Goal: Task Accomplishment & Management: Manage account settings

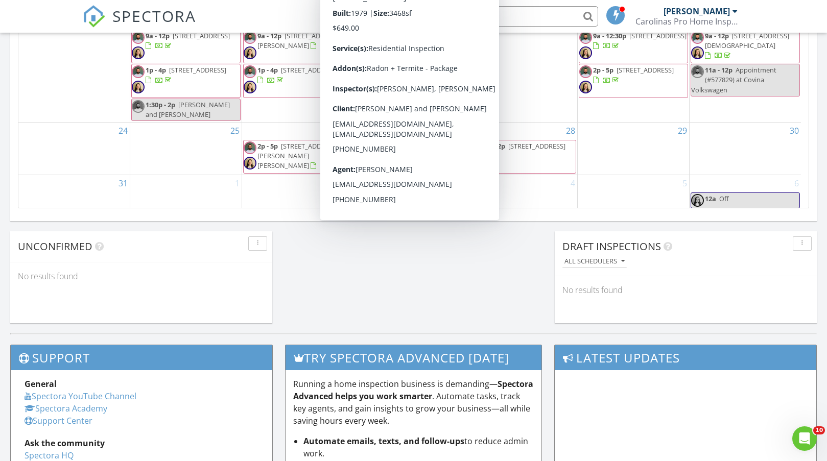
scroll to position [631, 0]
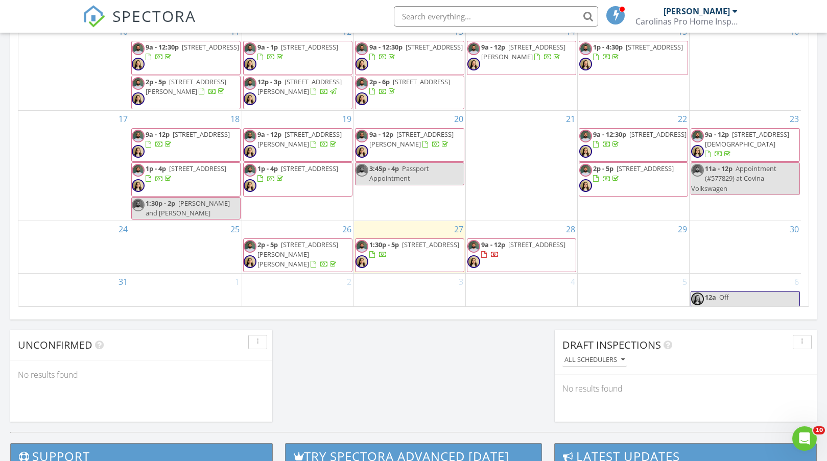
click at [499, 267] on span "9a - 12p 1109 S Highland Ave, Salisbury 28144" at bounding box center [522, 255] width 108 height 31
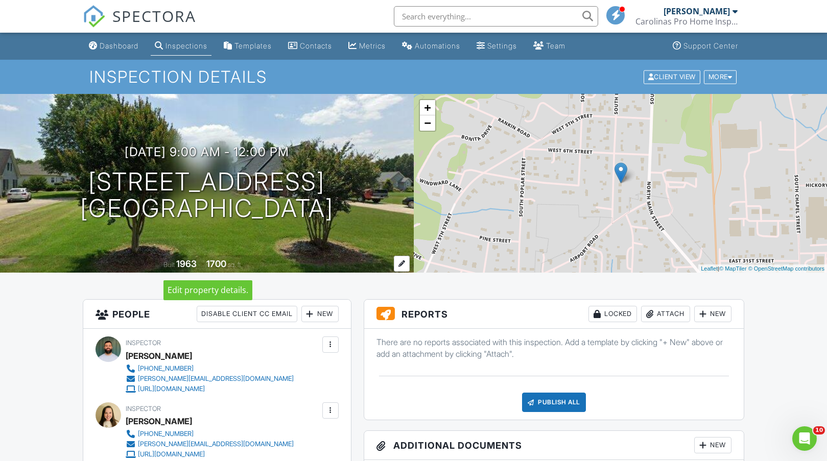
click at [402, 265] on div at bounding box center [402, 264] width 16 height 16
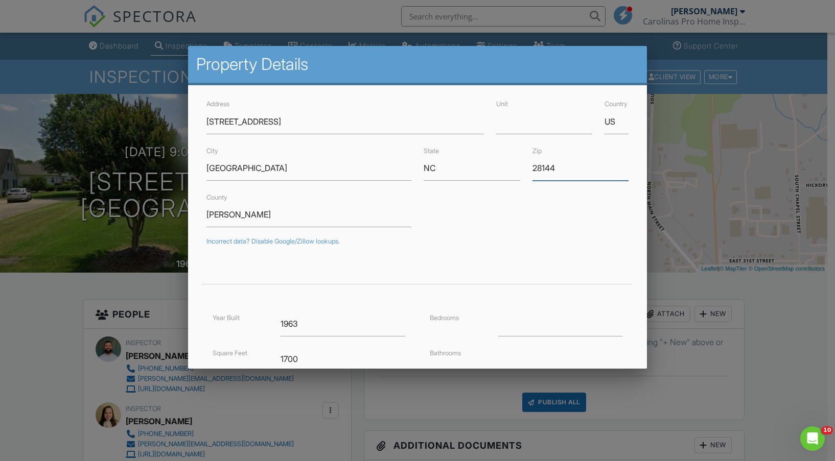
drag, startPoint x: 568, startPoint y: 173, endPoint x: 536, endPoint y: 170, distance: 32.3
type input "28088"
drag, startPoint x: 253, startPoint y: 172, endPoint x: 176, endPoint y: 170, distance: 77.7
type input "L"
type input "35.5353806"
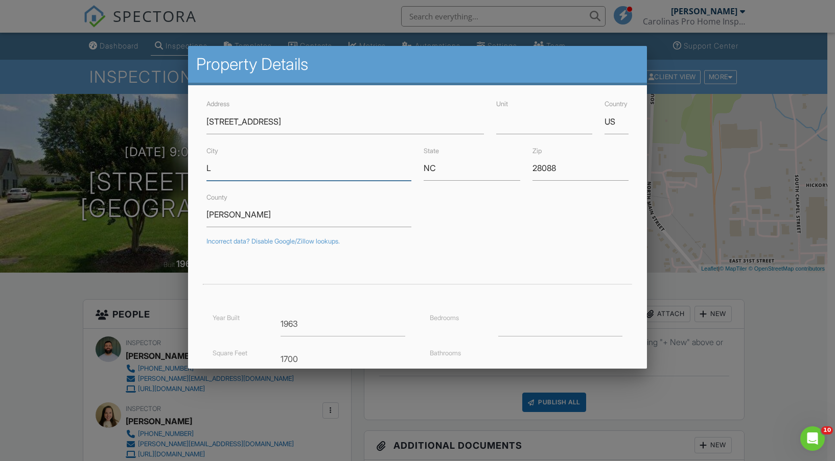
type input "-80.6182231"
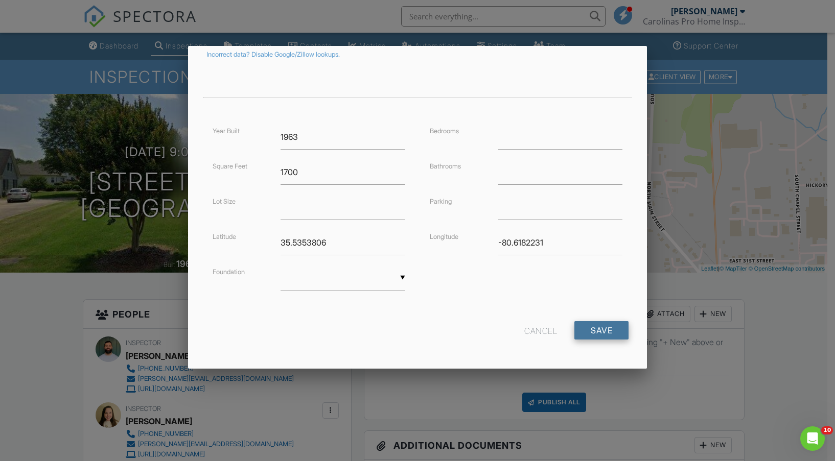
type input "Landis"
click at [605, 322] on input "Save" at bounding box center [601, 330] width 54 height 18
drag, startPoint x: 300, startPoint y: 240, endPoint x: 268, endPoint y: 240, distance: 32.2
click at [268, 240] on div "Latitude 35.5353806" at bounding box center [308, 242] width 205 height 25
drag, startPoint x: 543, startPoint y: 245, endPoint x: 473, endPoint y: 244, distance: 70.5
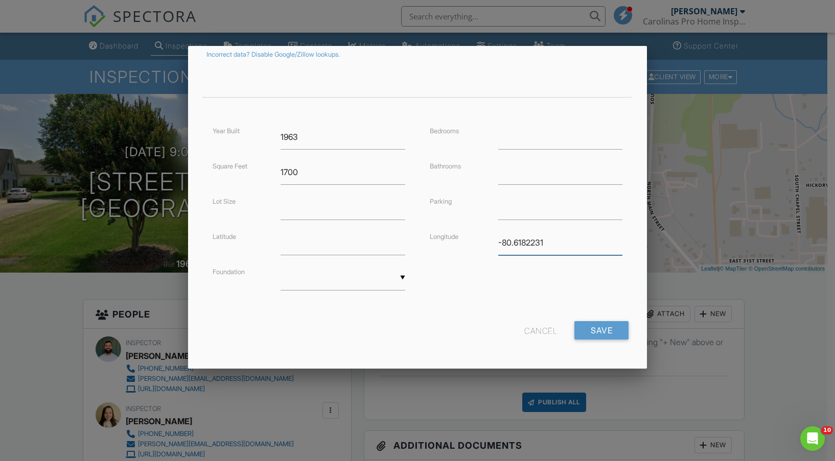
click at [473, 244] on div "Longitude -80.6182231" at bounding box center [526, 242] width 205 height 25
click at [589, 329] on input "Save" at bounding box center [601, 330] width 54 height 18
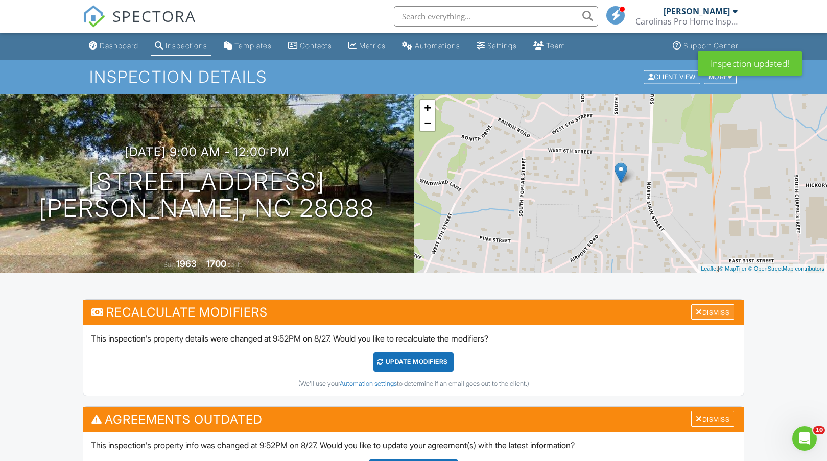
click at [697, 310] on div at bounding box center [699, 312] width 7 height 8
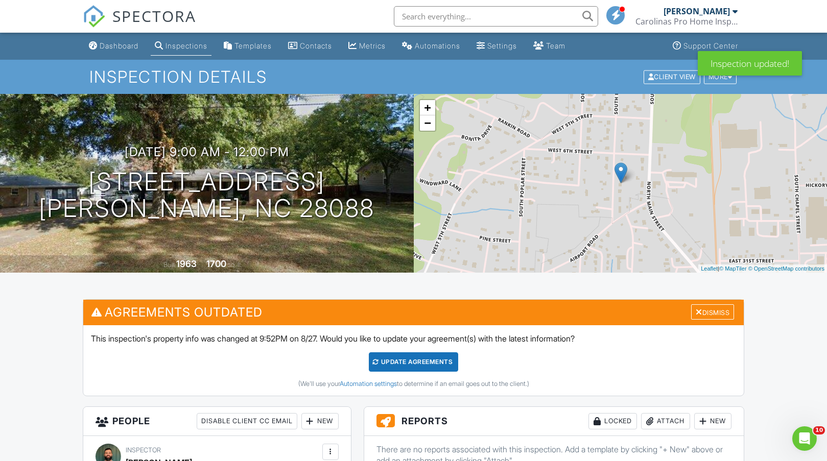
click at [401, 363] on div "Update Agreements" at bounding box center [413, 362] width 89 height 19
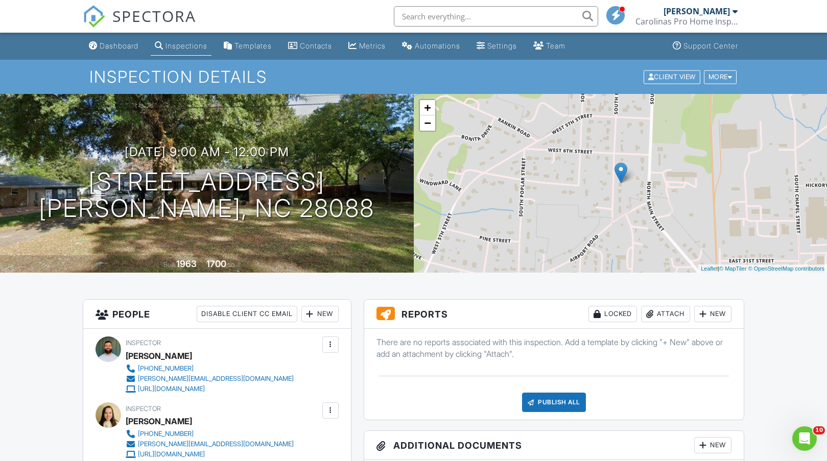
click at [83, 14] on img at bounding box center [94, 16] width 22 height 22
